Goal: Information Seeking & Learning: Find specific fact

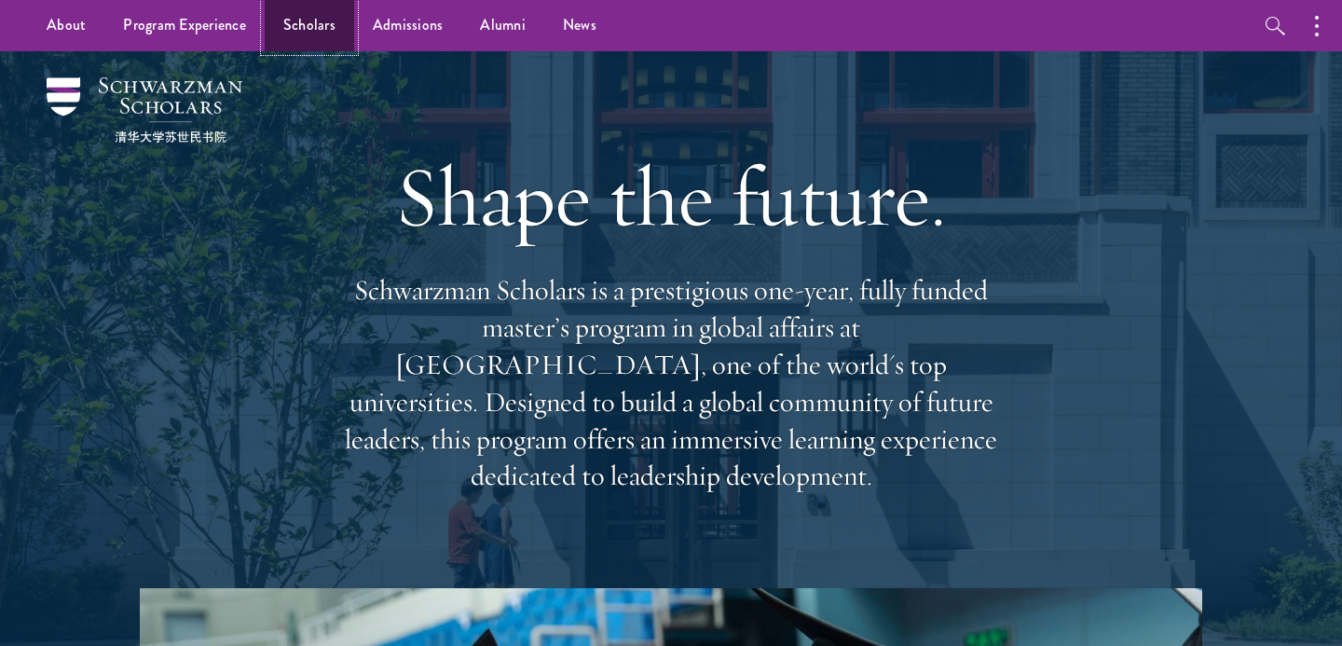
click at [316, 27] on link "Scholars" at bounding box center [309, 25] width 89 height 51
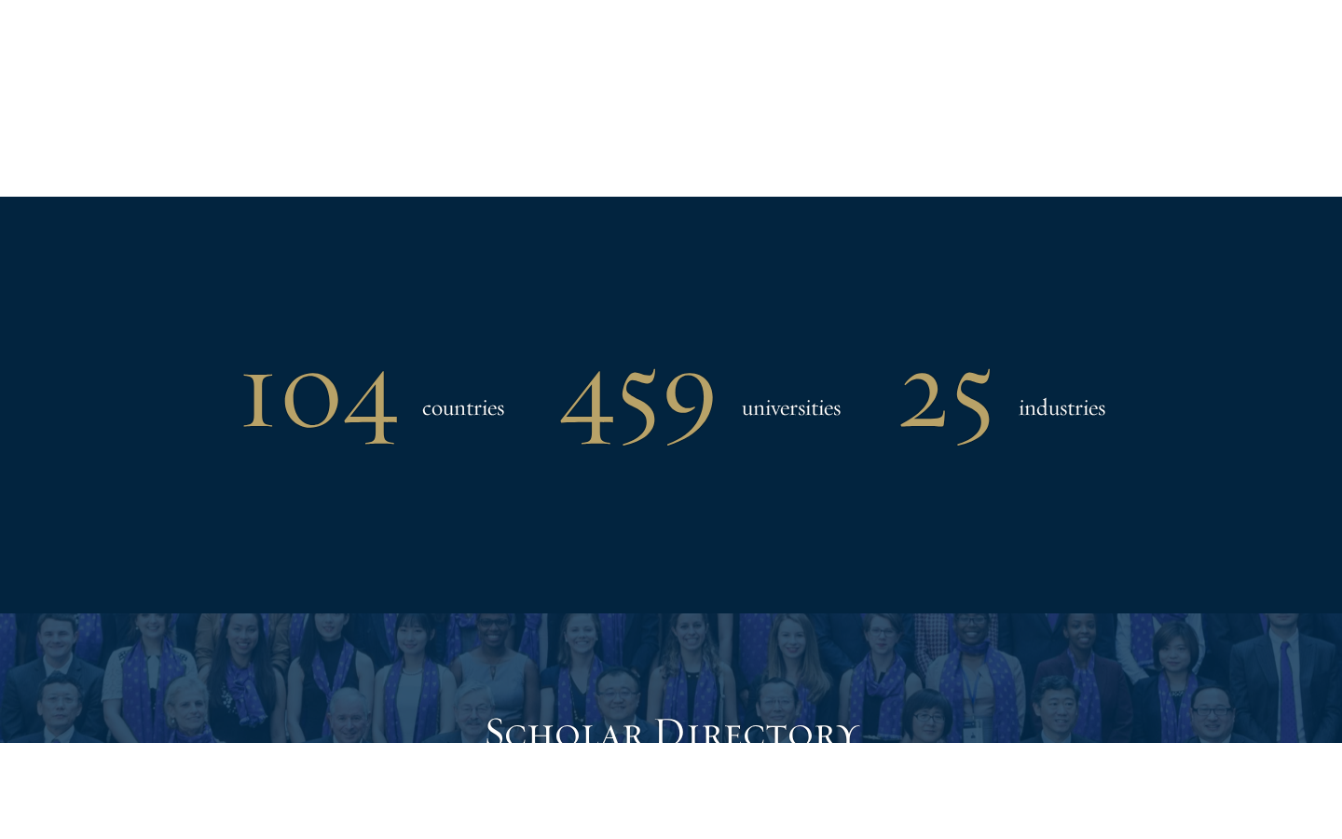
scroll to position [2071, 0]
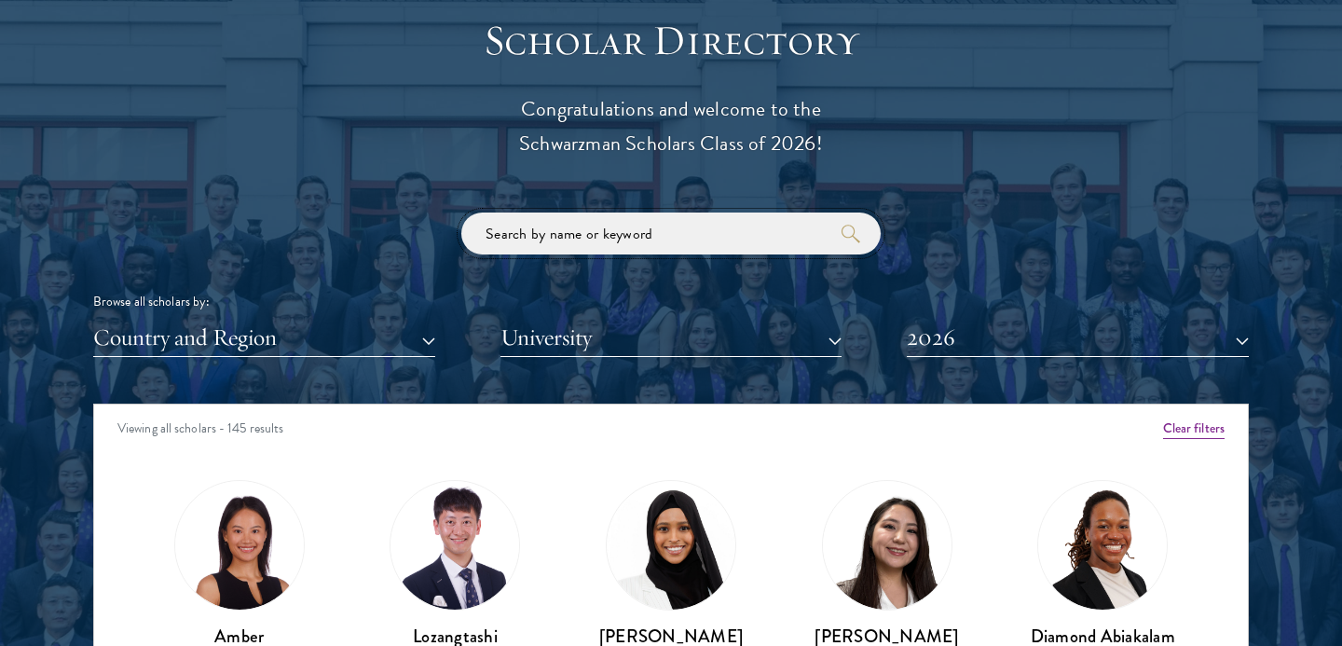
click at [584, 240] on input "search" at bounding box center [670, 233] width 419 height 42
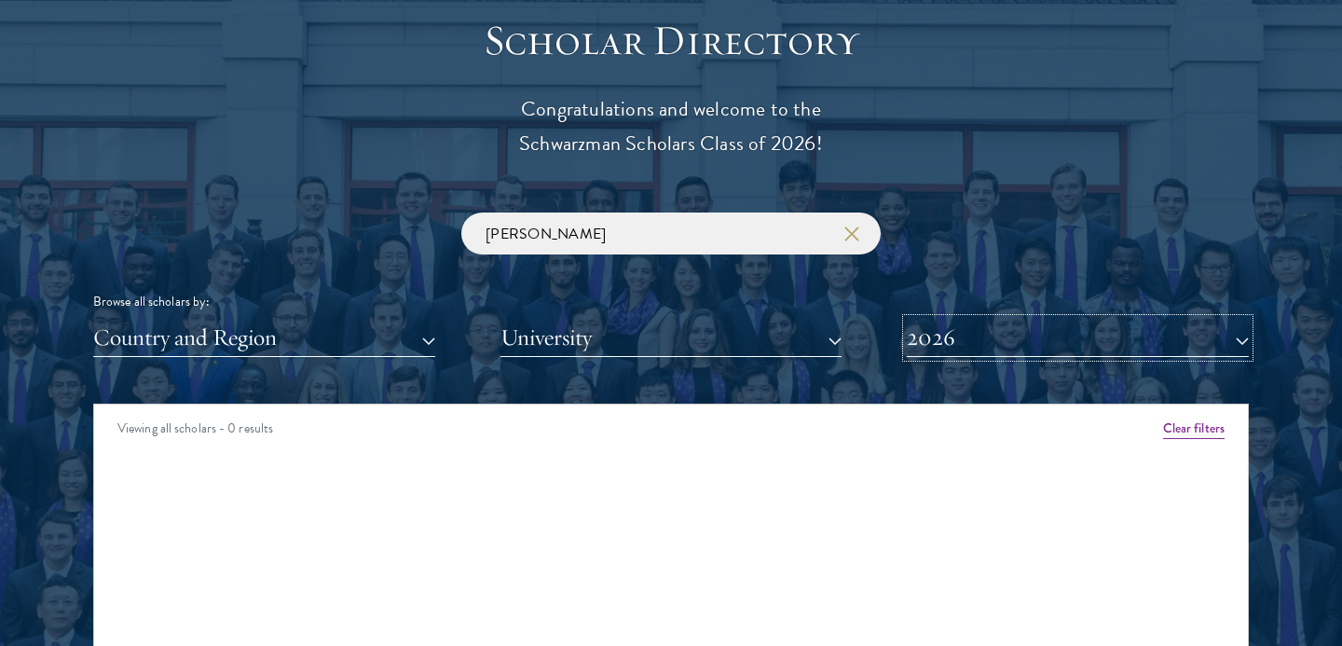
click at [1060, 344] on button "2026" at bounding box center [1078, 338] width 342 height 38
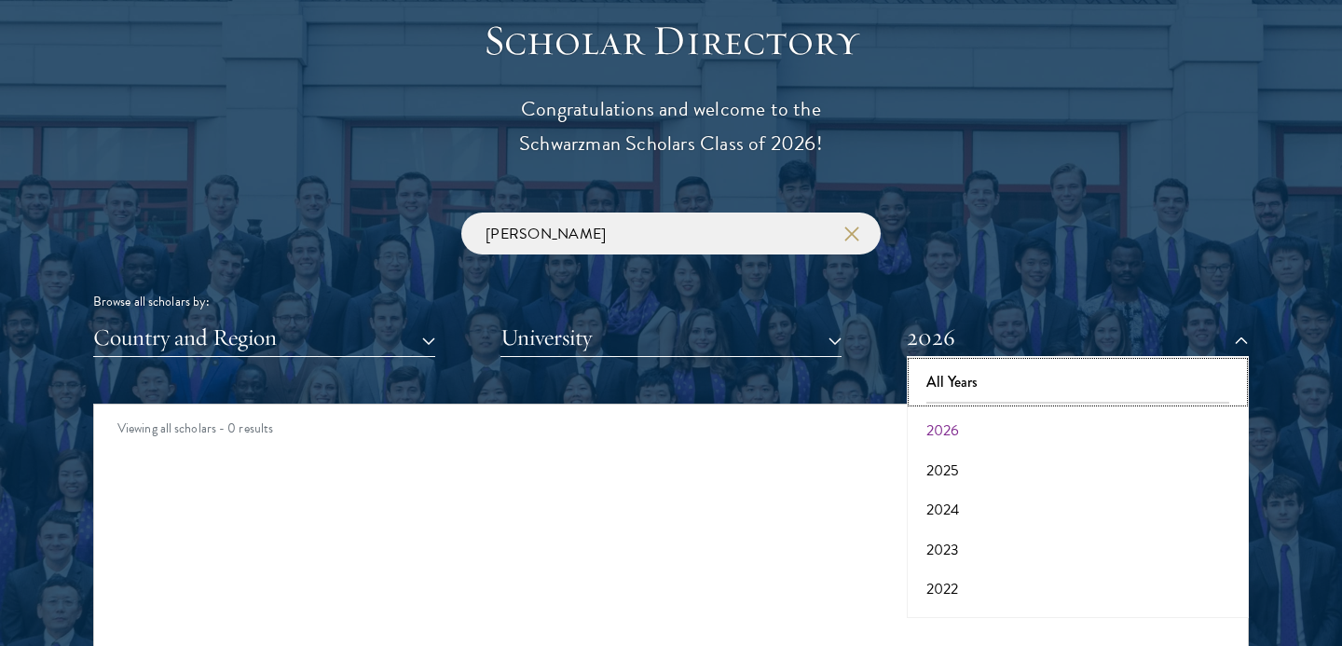
click at [1042, 381] on button "All Years" at bounding box center [1077, 381] width 331 height 39
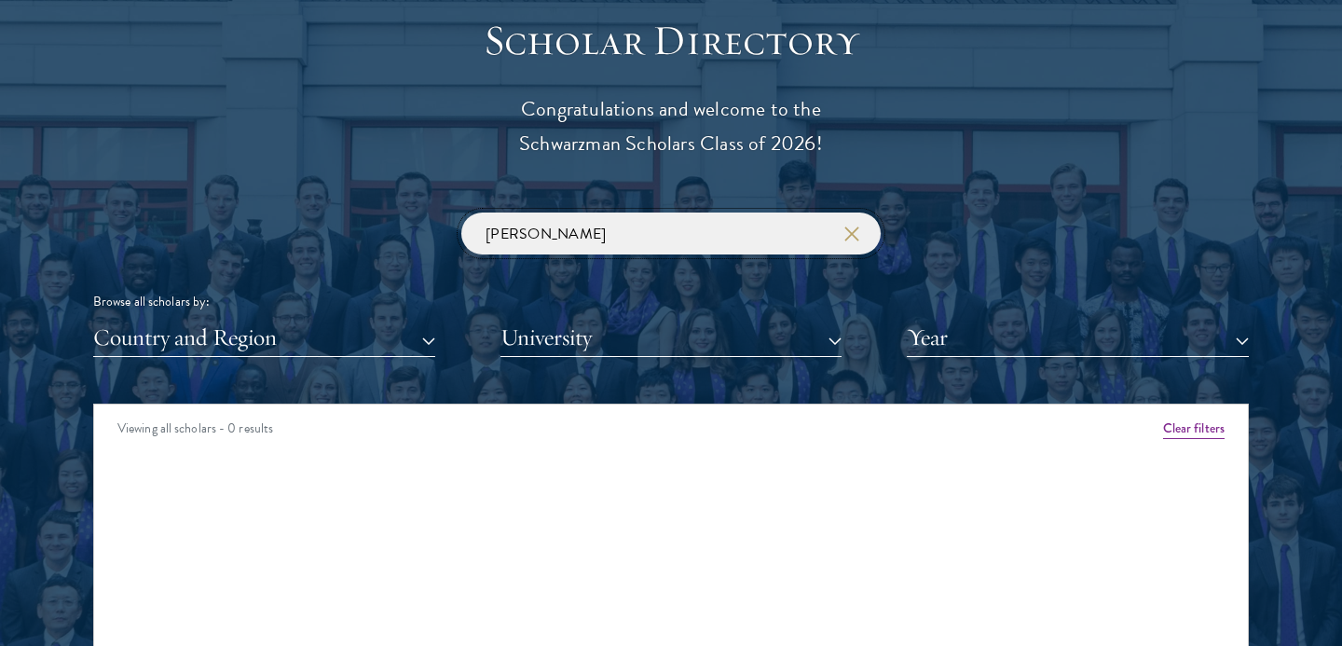
click at [720, 225] on input "[PERSON_NAME]" at bounding box center [670, 233] width 419 height 42
click button "submit" at bounding box center [0, 0] width 0 height 0
type input "[PERSON_NAME]"
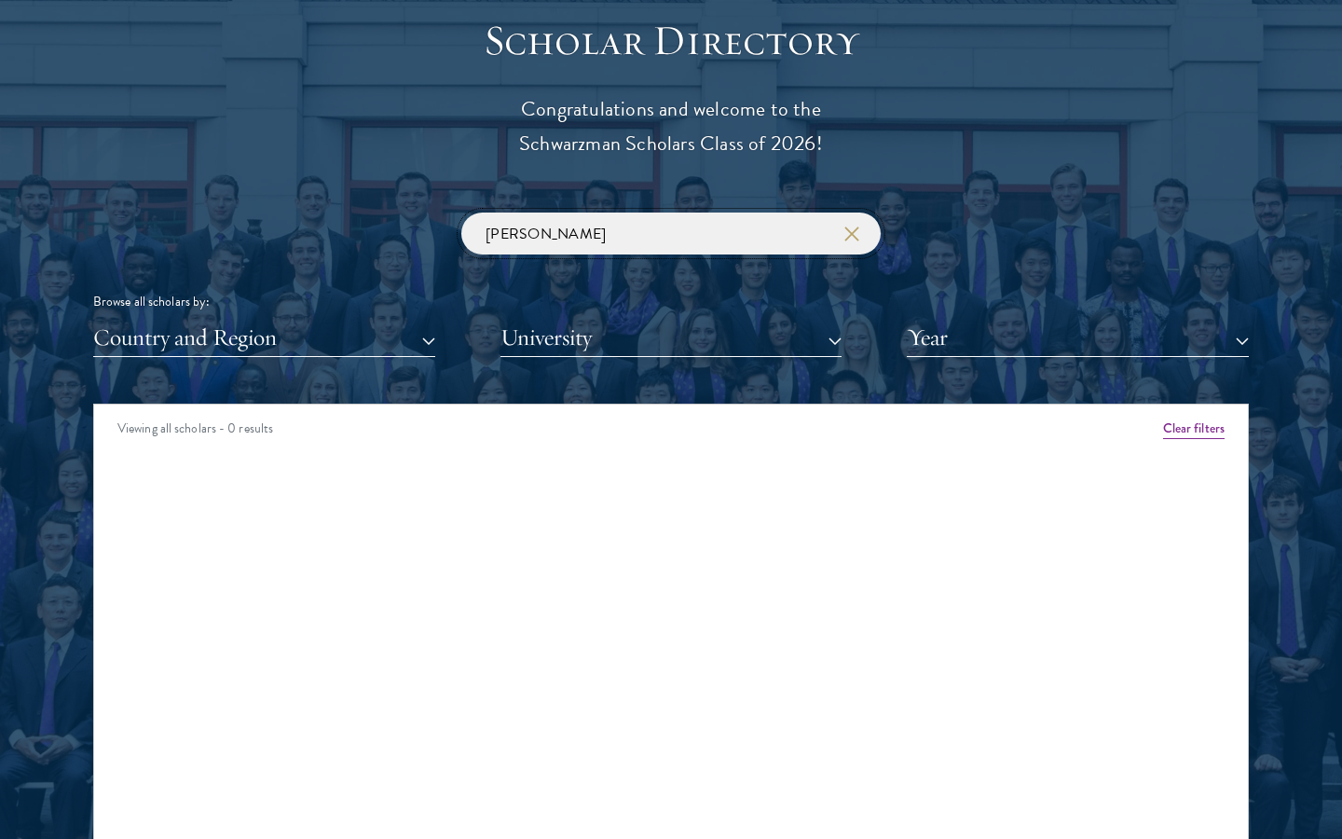
click at [860, 243] on input "[PERSON_NAME]" at bounding box center [670, 233] width 419 height 42
click at [860, 232] on input "[PERSON_NAME]" at bounding box center [670, 233] width 419 height 42
